Goal: Task Accomplishment & Management: Use online tool/utility

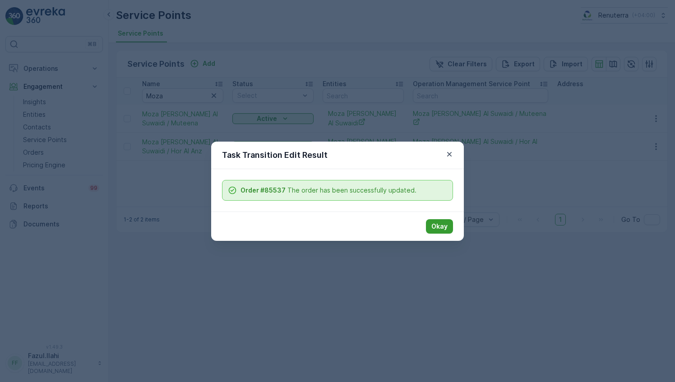
click at [432, 223] on button "Okay" at bounding box center [439, 226] width 27 height 14
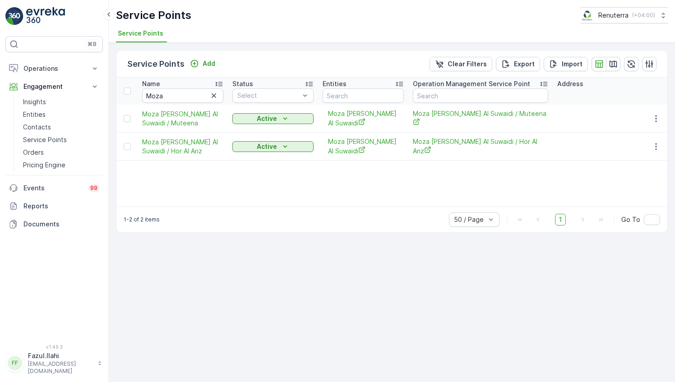
click at [179, 95] on input "Moza" at bounding box center [182, 95] width 81 height 14
type input "DRT"
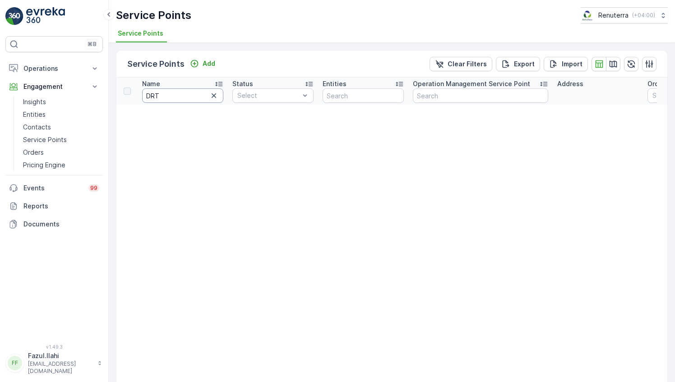
click at [189, 98] on input "DRT" at bounding box center [182, 95] width 81 height 14
type input "DR"
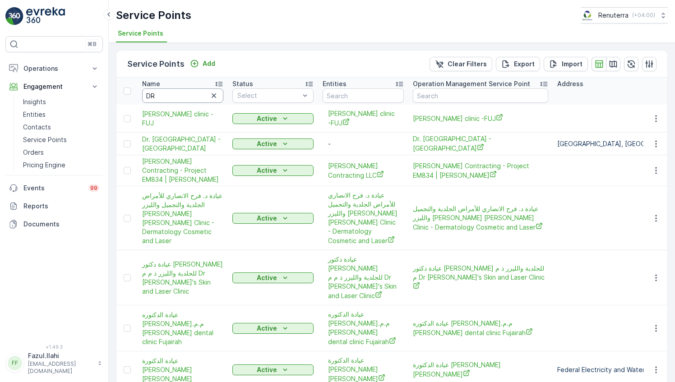
click at [189, 98] on input "DR" at bounding box center [182, 95] width 81 height 14
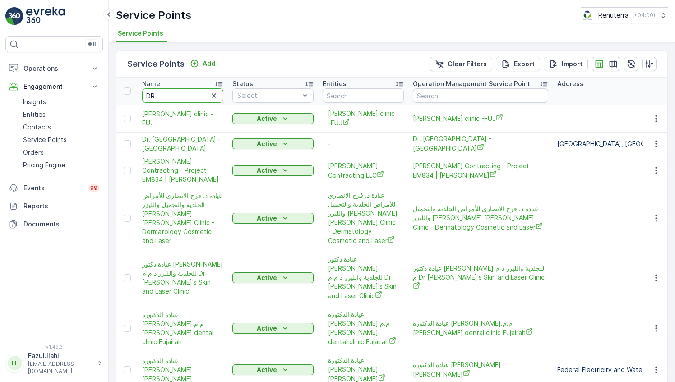
type input "D"
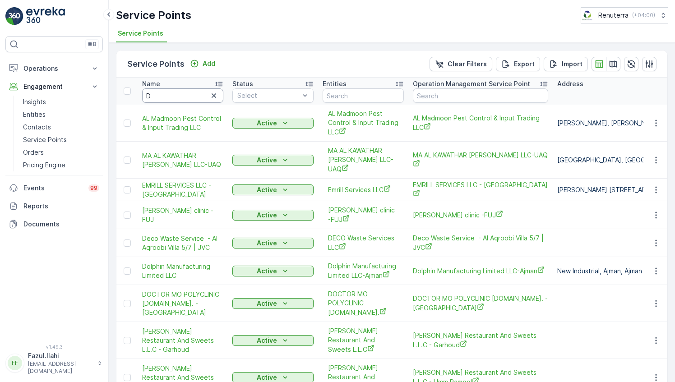
click at [177, 95] on input "D" at bounding box center [182, 95] width 81 height 14
type input "Rest"
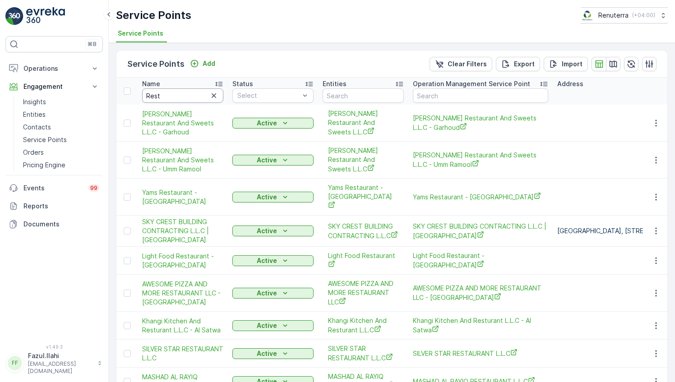
click at [178, 96] on input "Rest" at bounding box center [182, 95] width 81 height 14
type input "Af"
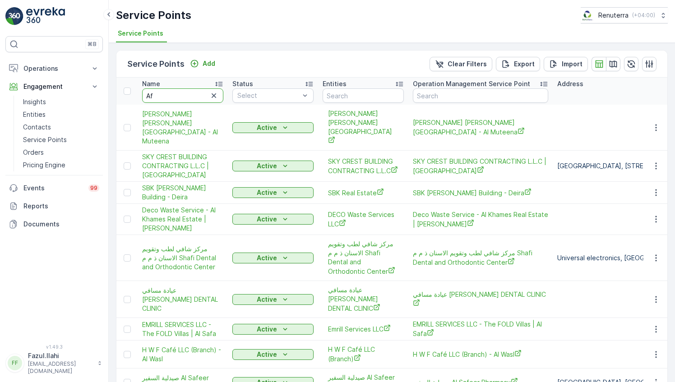
type input "Afg"
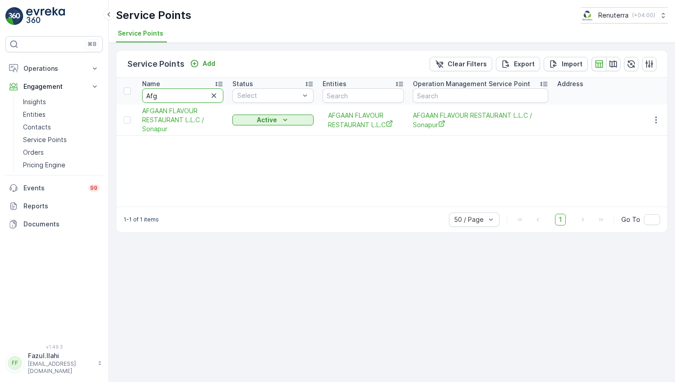
click at [472, 163] on div "Name Afg Status Select Entities Operation Management Service Point Address Orde…" at bounding box center [391, 142] width 551 height 129
click at [654, 119] on icon "button" at bounding box center [656, 120] width 9 height 9
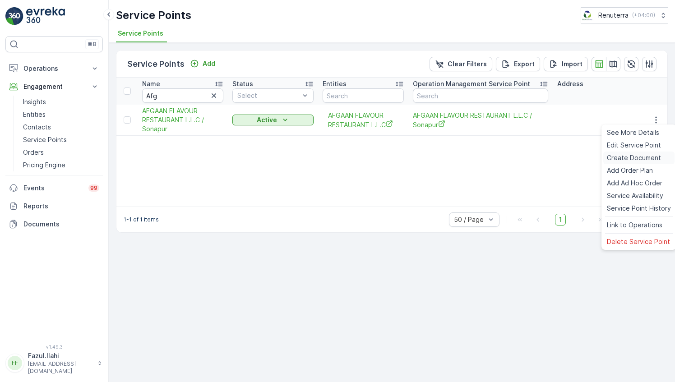
click at [631, 159] on span "Create Document" at bounding box center [634, 158] width 54 height 9
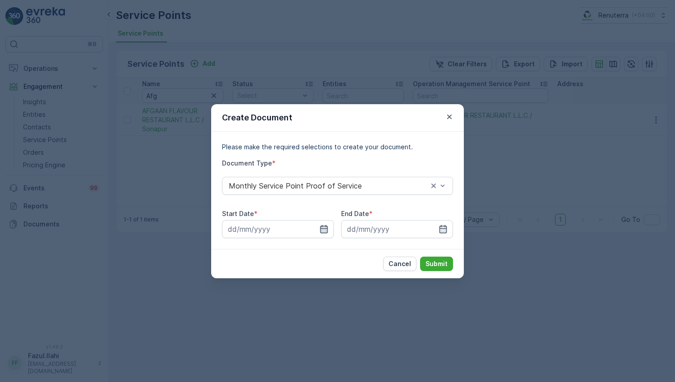
click at [326, 228] on icon "button" at bounding box center [325, 229] width 8 height 8
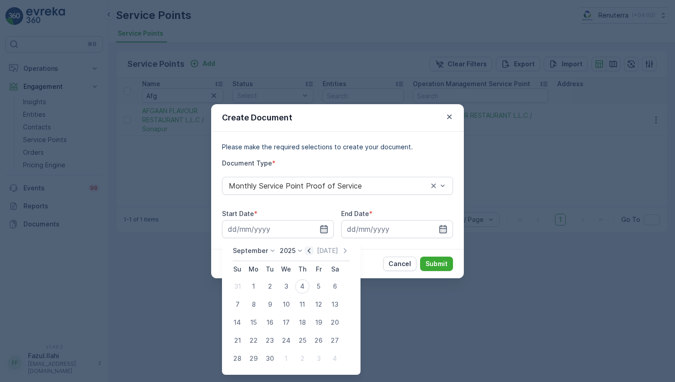
click at [309, 247] on icon "button" at bounding box center [309, 251] width 9 height 9
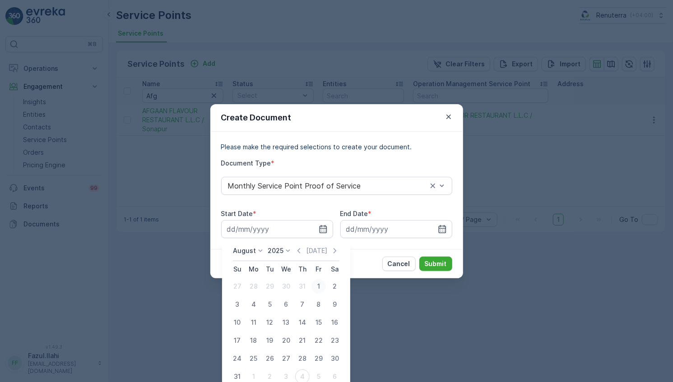
click at [314, 287] on div "1" at bounding box center [319, 286] width 14 height 14
type input "[DATE]"
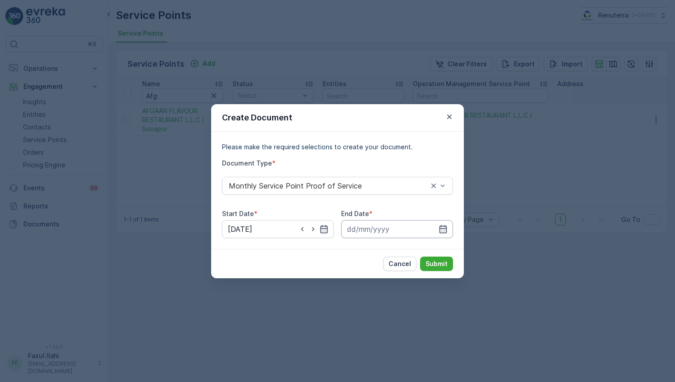
drag, startPoint x: 439, startPoint y: 229, endPoint x: 437, endPoint y: 237, distance: 8.0
click at [439, 226] on icon "button" at bounding box center [443, 229] width 9 height 9
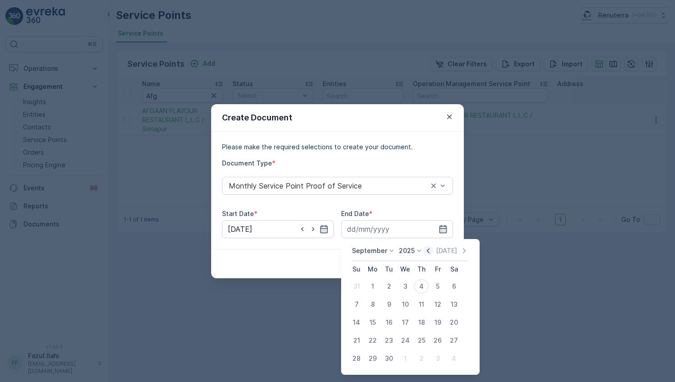
click at [428, 250] on icon "button" at bounding box center [428, 251] width 9 height 9
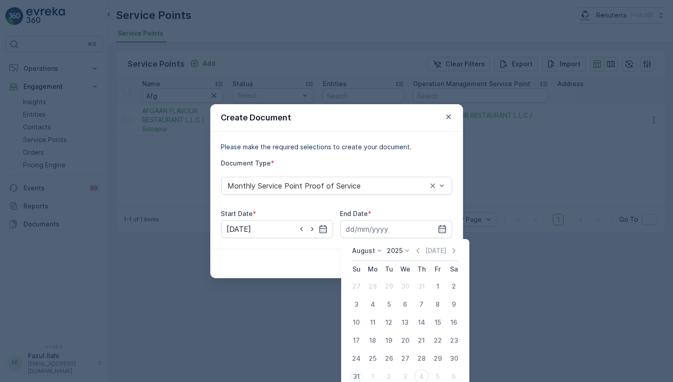
click at [361, 373] on div "31" at bounding box center [356, 377] width 14 height 14
type input "[DATE]"
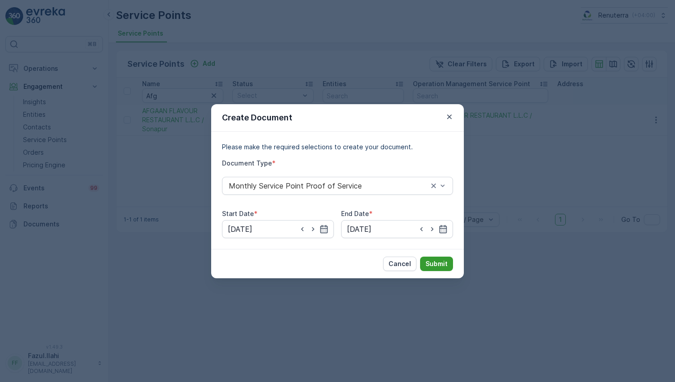
click at [436, 267] on p "Submit" at bounding box center [437, 264] width 22 height 9
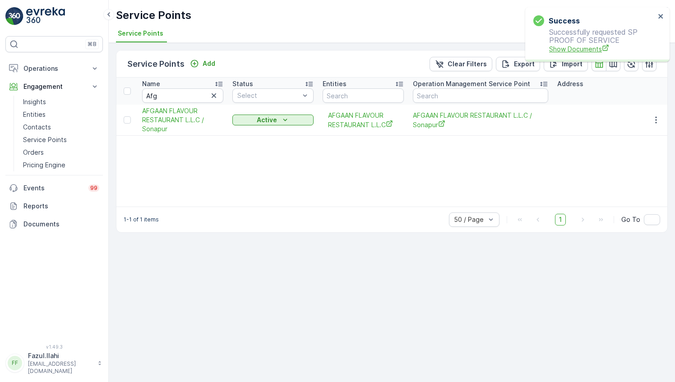
click at [583, 48] on span "Show Documents" at bounding box center [602, 48] width 106 height 9
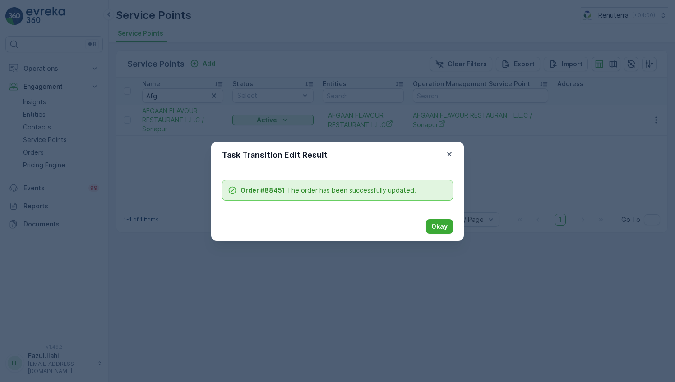
click at [441, 228] on p "Okay" at bounding box center [440, 226] width 16 height 9
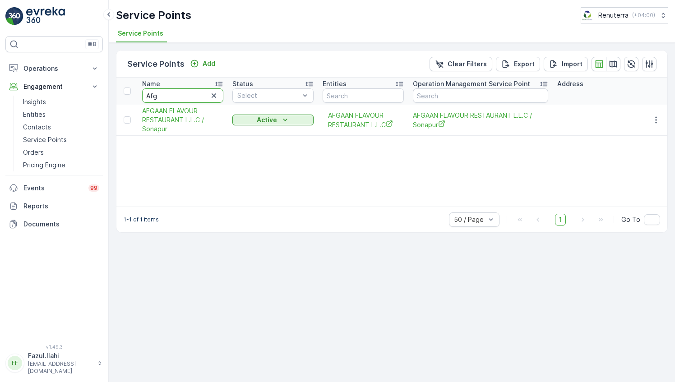
click at [187, 93] on input "Afg" at bounding box center [182, 95] width 81 height 14
type input "Al"
click at [187, 93] on input "Al" at bounding box center [182, 95] width 81 height 14
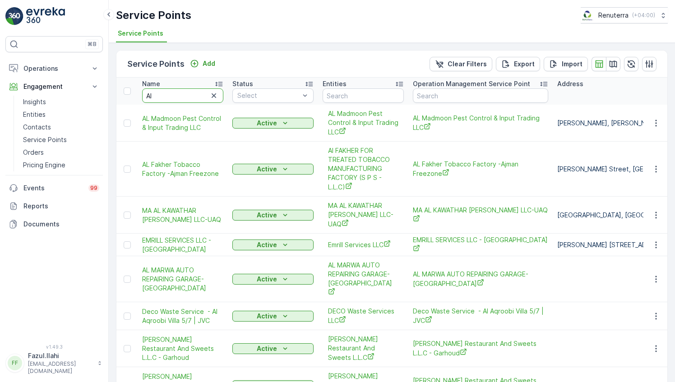
click at [187, 93] on input "Al" at bounding box center [182, 95] width 81 height 14
type input "Al ye"
type input "[PERSON_NAME]"
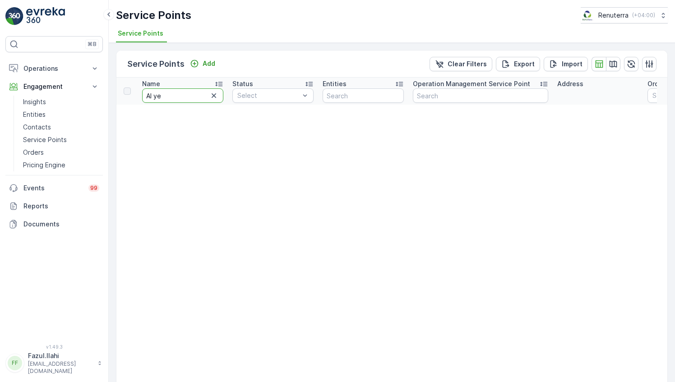
type input "Al y"
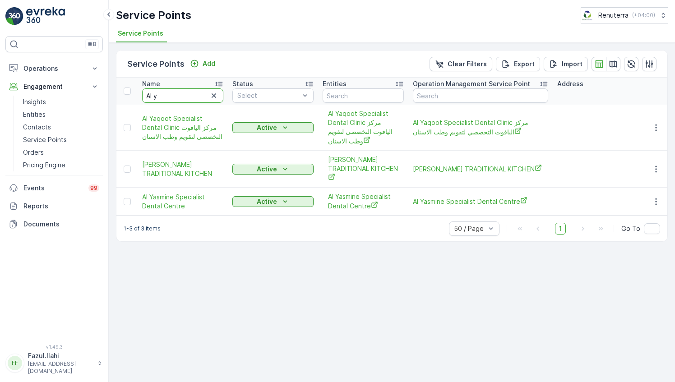
click at [187, 93] on input "Al y" at bounding box center [182, 95] width 81 height 14
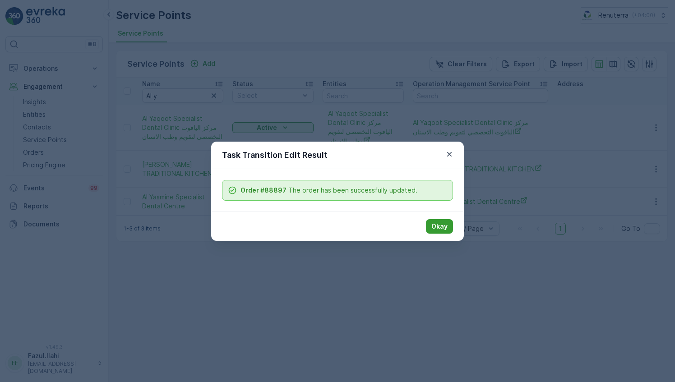
click at [431, 223] on button "Okay" at bounding box center [439, 226] width 27 height 14
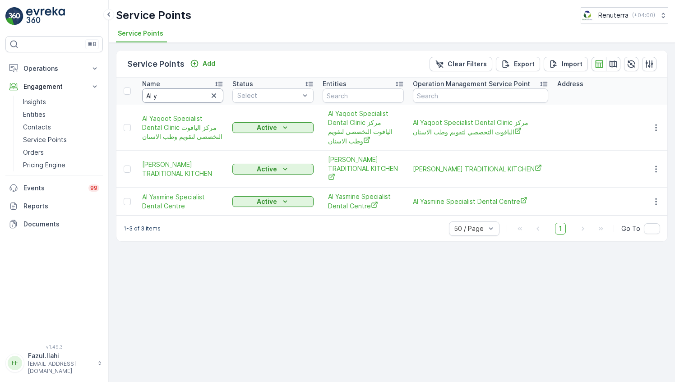
click at [170, 94] on input "Al y" at bounding box center [182, 95] width 81 height 14
type input "Ye"
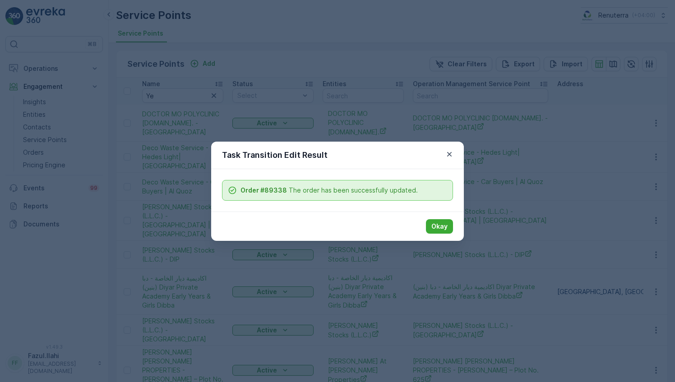
click at [455, 226] on div "Okay" at bounding box center [337, 226] width 253 height 29
click at [437, 224] on p "Okay" at bounding box center [440, 226] width 16 height 9
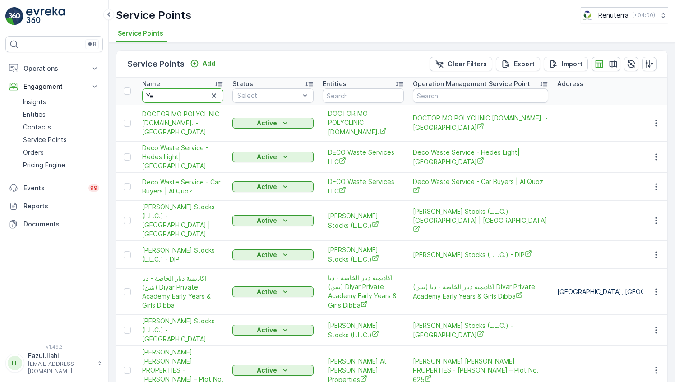
click at [185, 96] on input "Ye" at bounding box center [182, 95] width 81 height 14
type input "Al"
click at [185, 96] on input "Al S" at bounding box center [182, 95] width 81 height 14
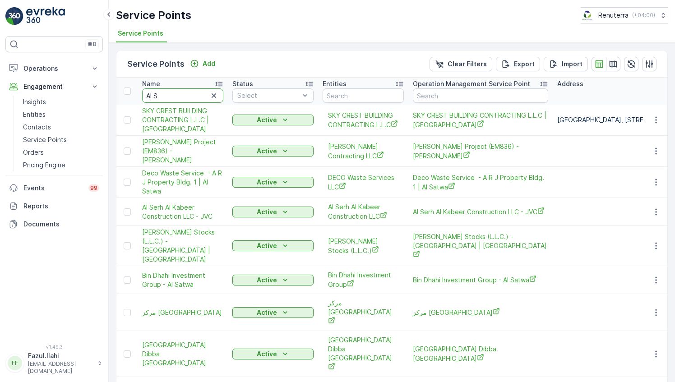
click at [185, 96] on input "Al S" at bounding box center [182, 95] width 81 height 14
type input "[PERSON_NAME]"
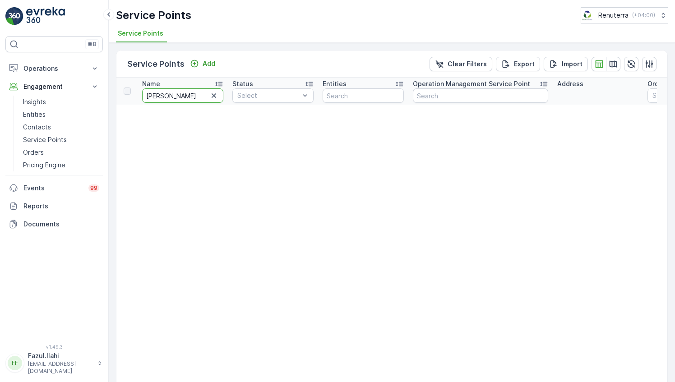
click at [184, 96] on input "[PERSON_NAME]" at bounding box center [182, 95] width 81 height 14
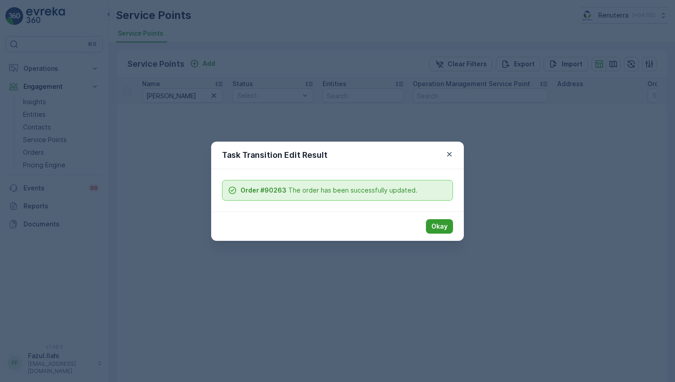
click at [446, 226] on p "Okay" at bounding box center [440, 226] width 16 height 9
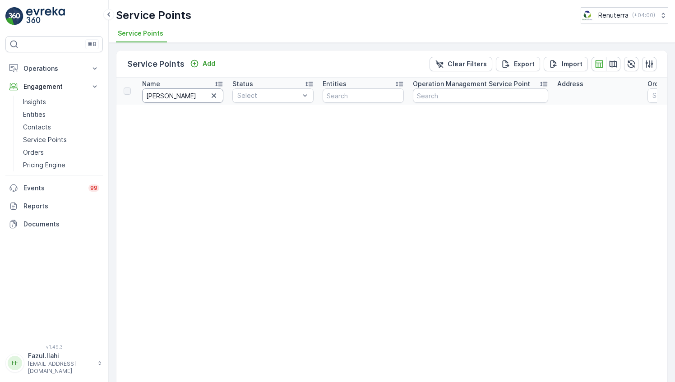
click at [187, 96] on input "[PERSON_NAME]" at bounding box center [182, 95] width 81 height 14
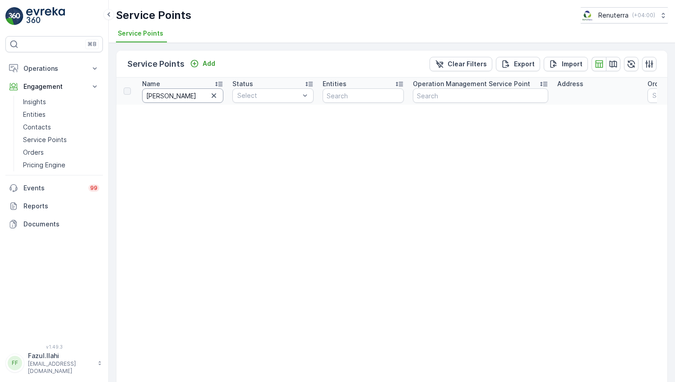
click at [153, 96] on input "[PERSON_NAME]" at bounding box center [182, 95] width 81 height 14
click at [163, 94] on input "[PERSON_NAME]" at bounding box center [182, 95] width 81 height 14
type input "Al"
click at [163, 94] on input "Al" at bounding box center [182, 95] width 81 height 14
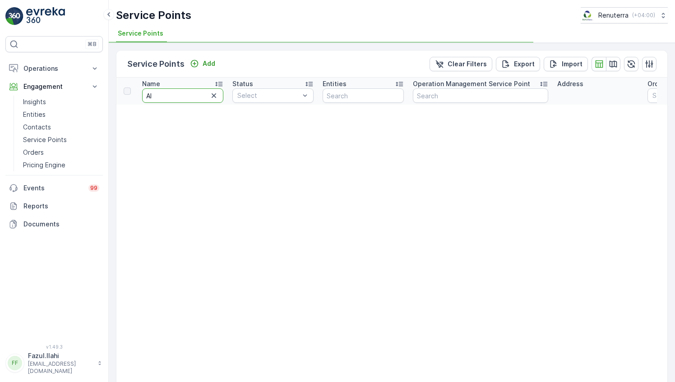
type input "Aly"
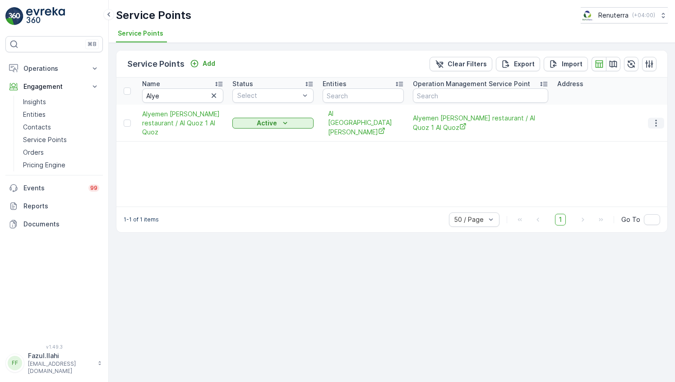
click at [658, 119] on icon "button" at bounding box center [656, 123] width 9 height 9
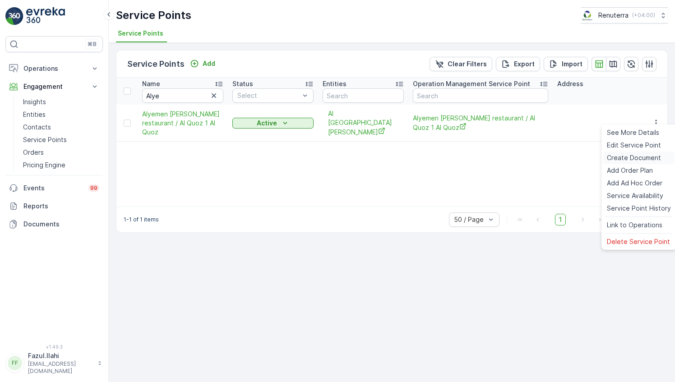
click at [626, 160] on span "Create Document" at bounding box center [634, 158] width 54 height 9
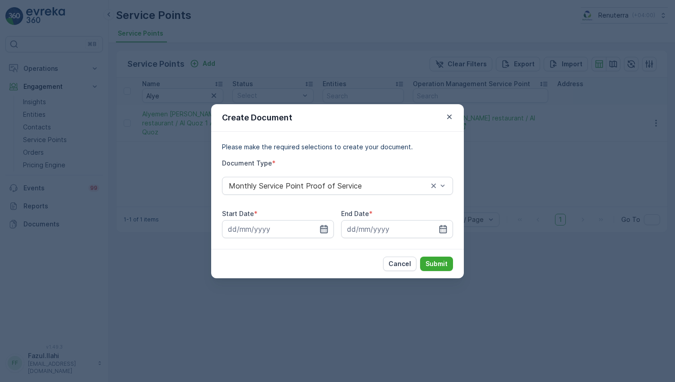
click at [324, 231] on icon "button" at bounding box center [324, 229] width 9 height 9
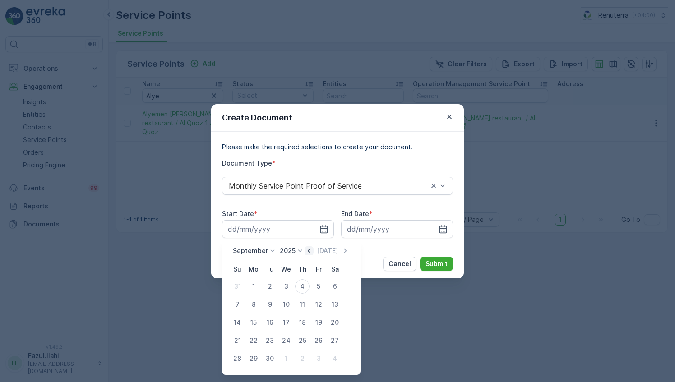
click at [308, 251] on icon "button" at bounding box center [309, 251] width 9 height 9
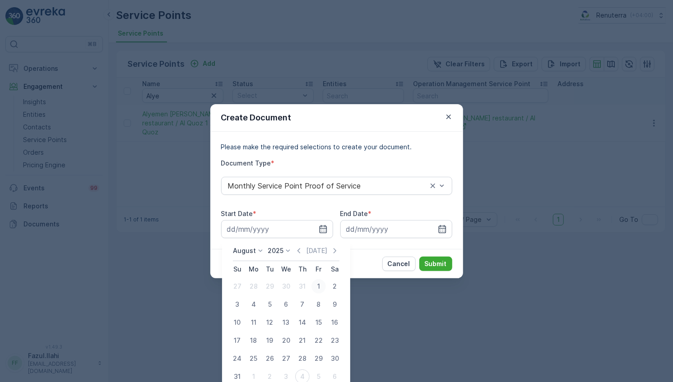
click at [321, 282] on div "1" at bounding box center [319, 286] width 14 height 14
type input "[DATE]"
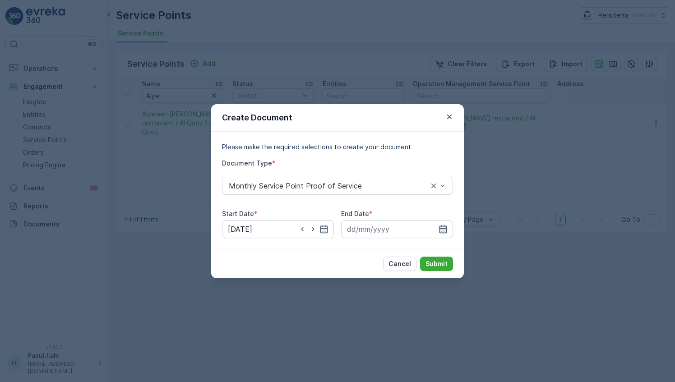
click at [439, 228] on icon "button" at bounding box center [443, 229] width 9 height 9
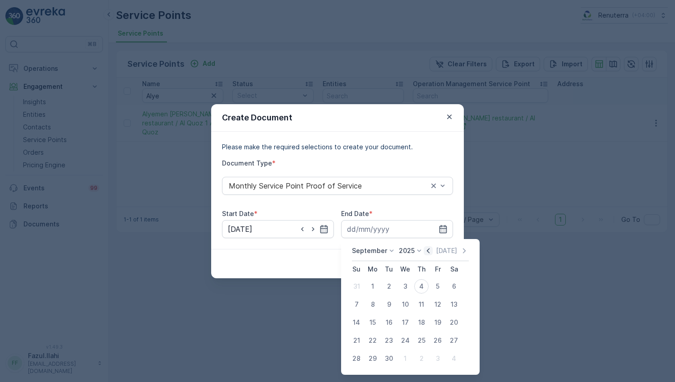
click at [428, 251] on icon "button" at bounding box center [428, 251] width 9 height 9
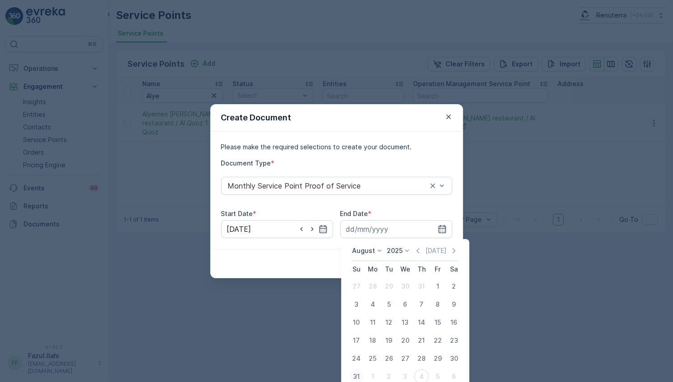
click at [362, 371] on button "31" at bounding box center [357, 377] width 16 height 16
type input "[DATE]"
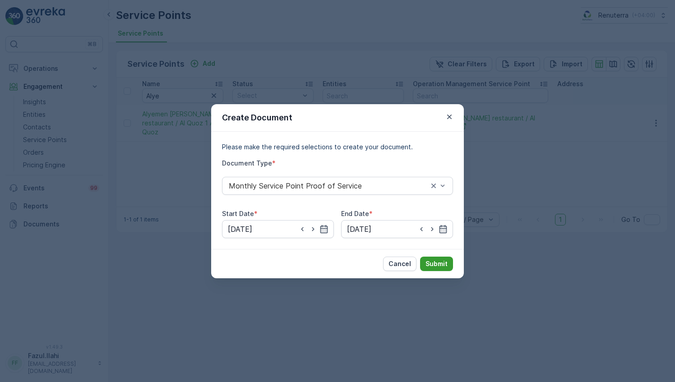
click at [440, 261] on p "Submit" at bounding box center [437, 264] width 22 height 9
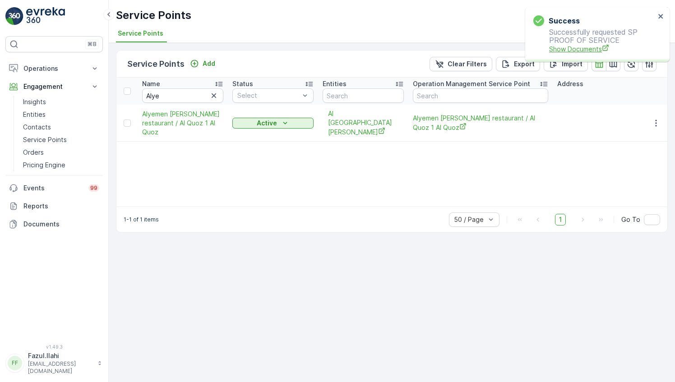
click at [587, 48] on span "Show Documents" at bounding box center [602, 48] width 106 height 9
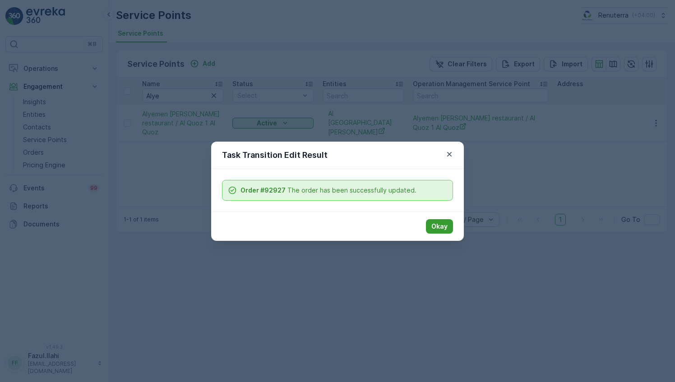
click at [447, 227] on p "Okay" at bounding box center [440, 226] width 16 height 9
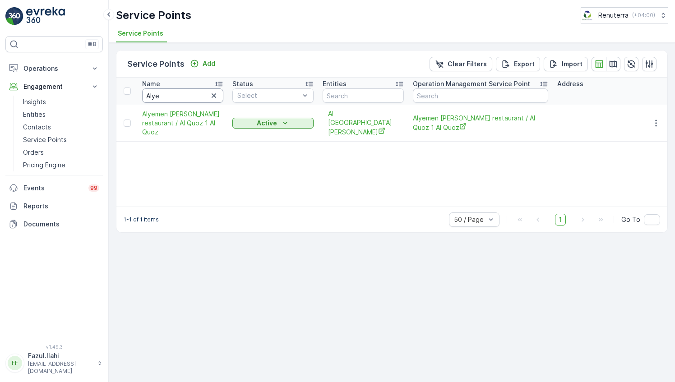
click at [170, 91] on input "Alye" at bounding box center [182, 95] width 81 height 14
type input "Al"
click at [171, 94] on input "Al" at bounding box center [182, 95] width 81 height 14
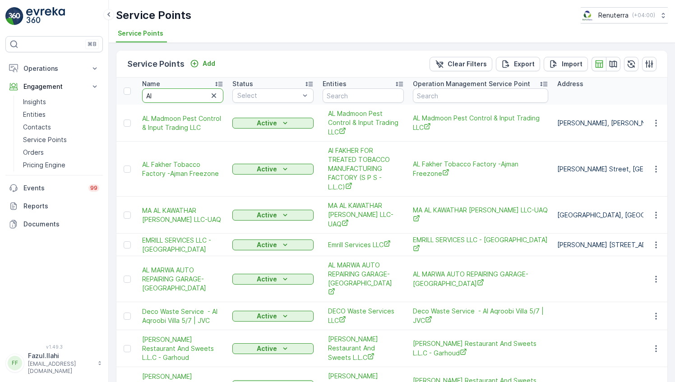
click at [166, 95] on input "Al" at bounding box center [182, 95] width 81 height 14
type input "All"
click at [166, 95] on input "All" at bounding box center [182, 95] width 81 height 14
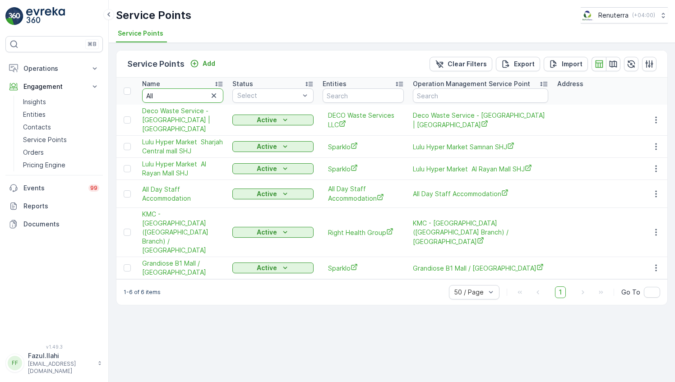
click at [166, 95] on input "All" at bounding box center [182, 95] width 81 height 14
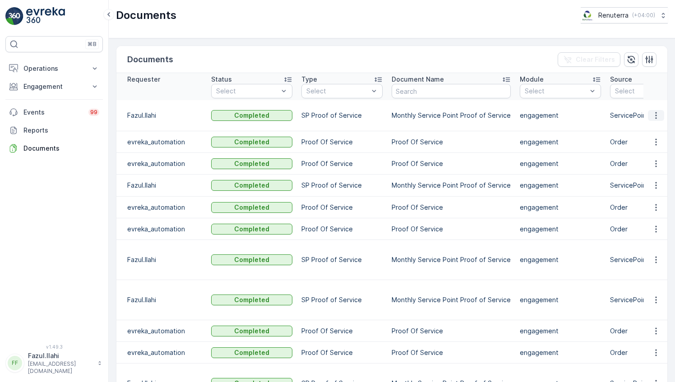
click at [658, 113] on icon "button" at bounding box center [656, 115] width 9 height 9
click at [655, 132] on span "See Details" at bounding box center [654, 128] width 35 height 9
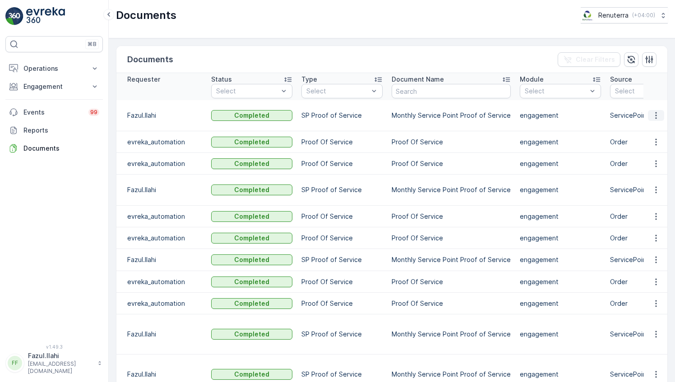
click at [653, 115] on icon "button" at bounding box center [656, 115] width 9 height 9
click at [644, 130] on span "See Details" at bounding box center [654, 128] width 35 height 9
